Goal: Check status: Check status

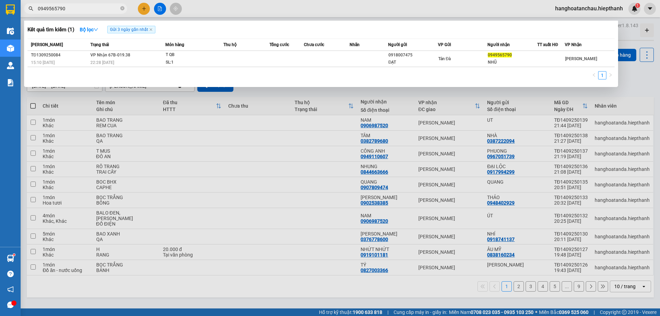
click at [121, 9] on icon "close-circle" at bounding box center [122, 8] width 4 height 4
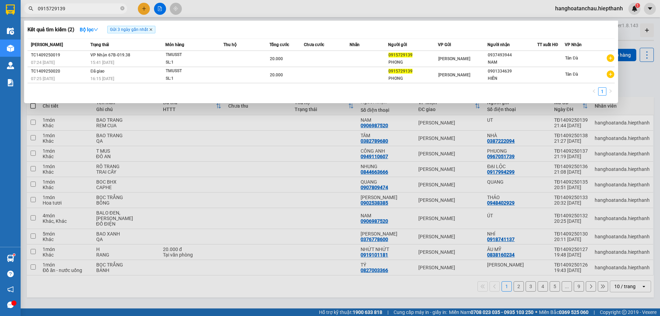
type input "0915729139"
click at [153, 29] on icon "close" at bounding box center [150, 29] width 3 height 3
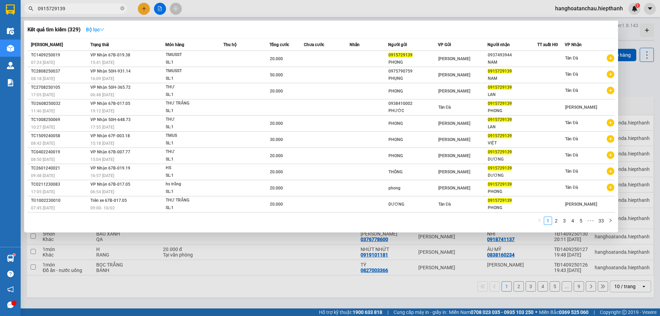
click at [104, 29] on icon "down" at bounding box center [102, 29] width 5 height 5
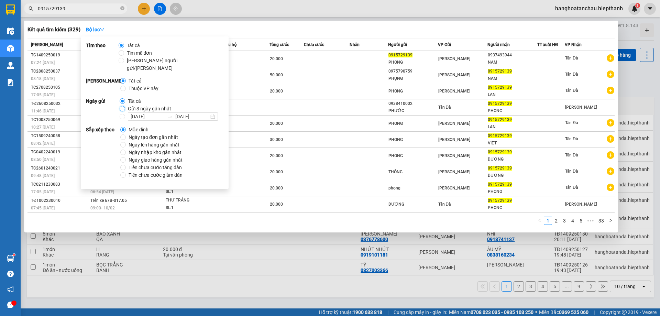
click at [121, 106] on input "Gửi 3 ngày gần nhất" at bounding box center [123, 109] width 6 height 6
radio input "true"
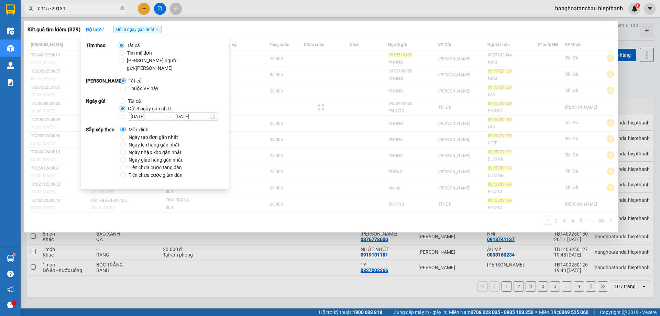
radio input "false"
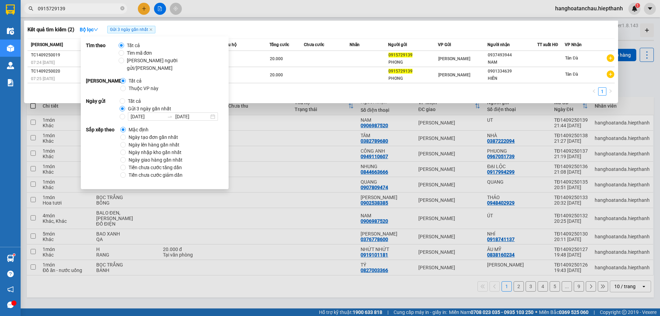
click at [257, 13] on div at bounding box center [330, 158] width 660 height 316
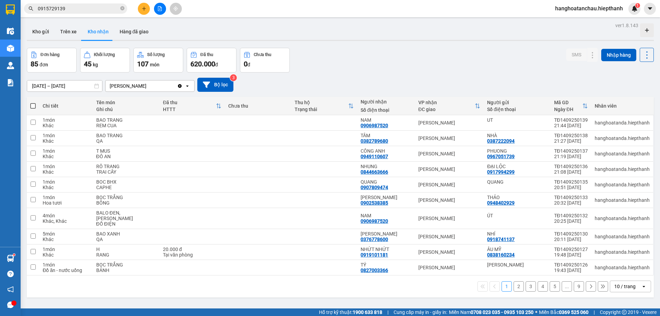
click at [103, 8] on input "0915729139" at bounding box center [78, 9] width 81 height 8
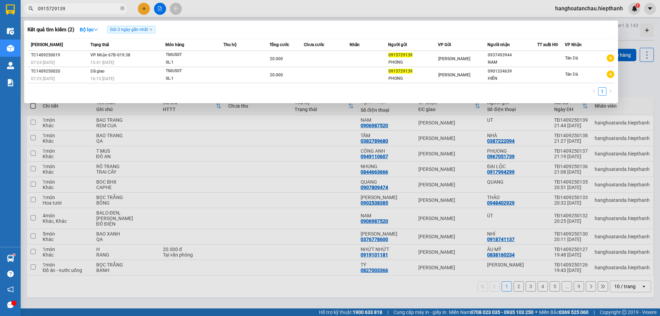
click at [231, 10] on div at bounding box center [330, 158] width 660 height 316
